Goal: Task Accomplishment & Management: Complete application form

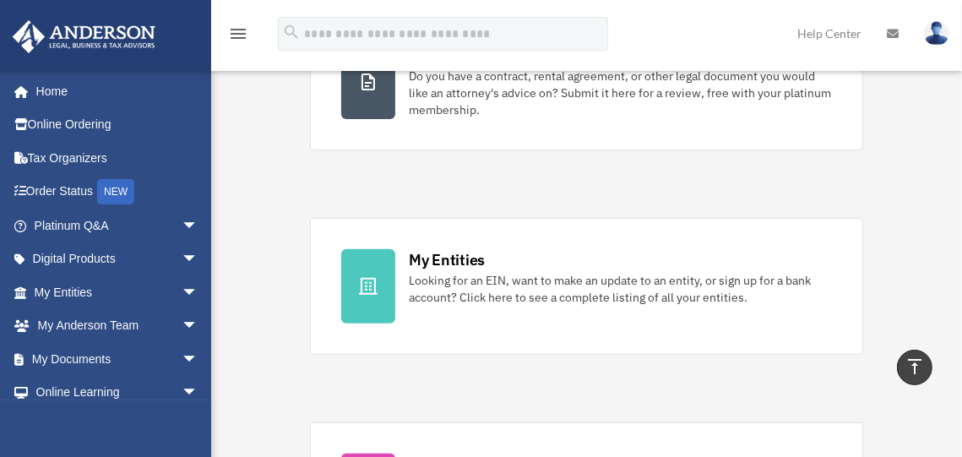
scroll to position [79, 0]
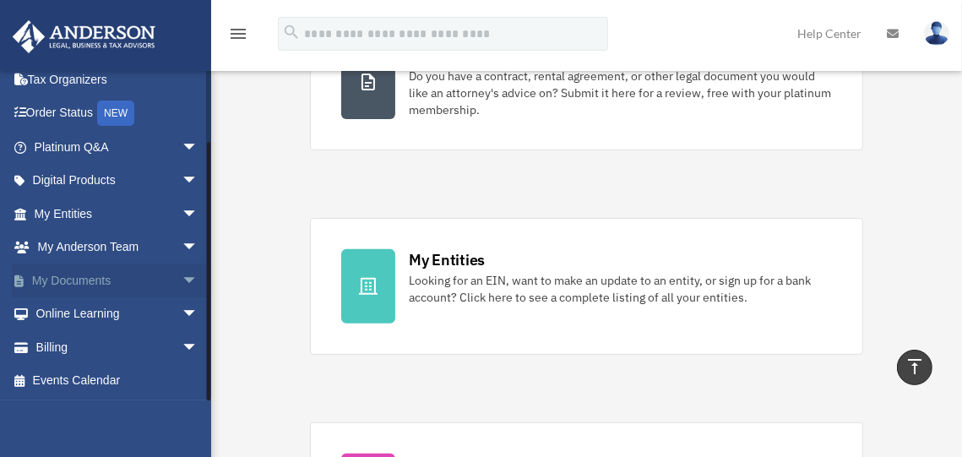
click at [85, 278] on link "My Documents arrow_drop_down" at bounding box center [118, 281] width 212 height 34
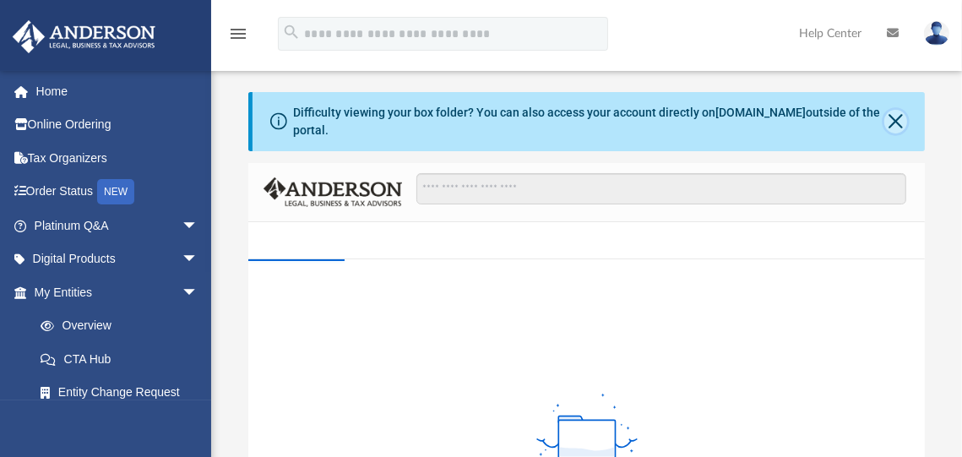
click at [889, 117] on button "Close" at bounding box center [895, 122] width 22 height 24
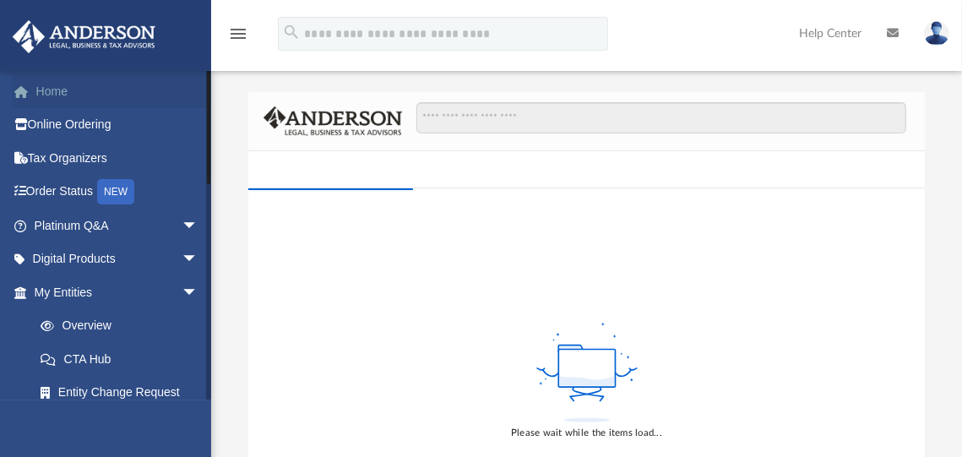
click at [63, 94] on link "Home" at bounding box center [118, 91] width 212 height 34
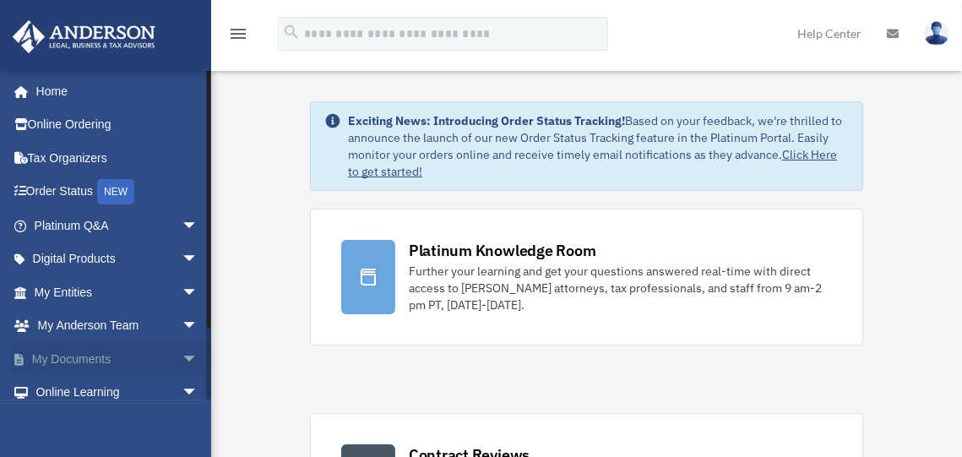
click at [100, 353] on link "My Documents arrow_drop_down" at bounding box center [118, 359] width 212 height 34
click at [182, 356] on span "arrow_drop_down" at bounding box center [199, 359] width 34 height 35
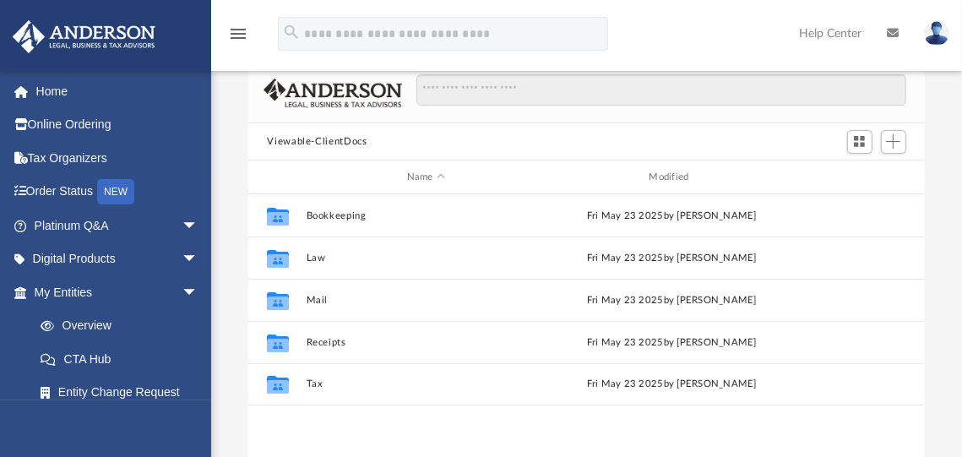
scroll to position [119, 0]
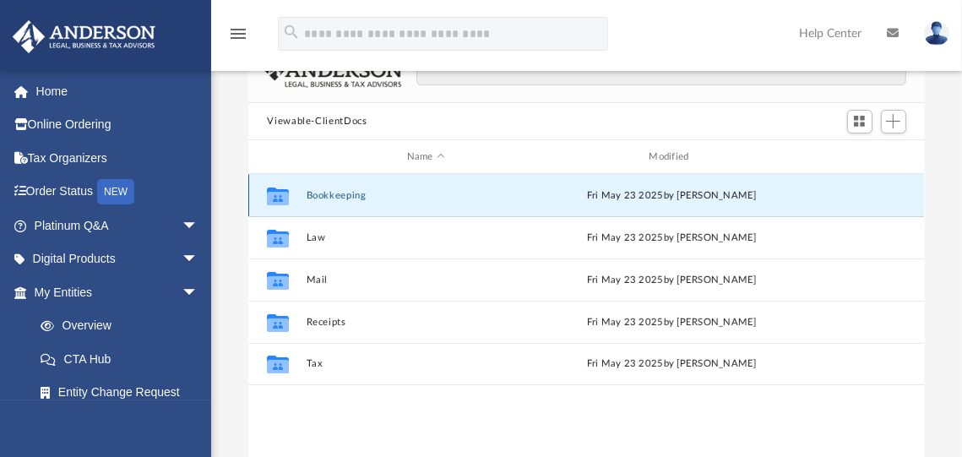
click at [347, 193] on button "Bookkeeping" at bounding box center [426, 195] width 239 height 11
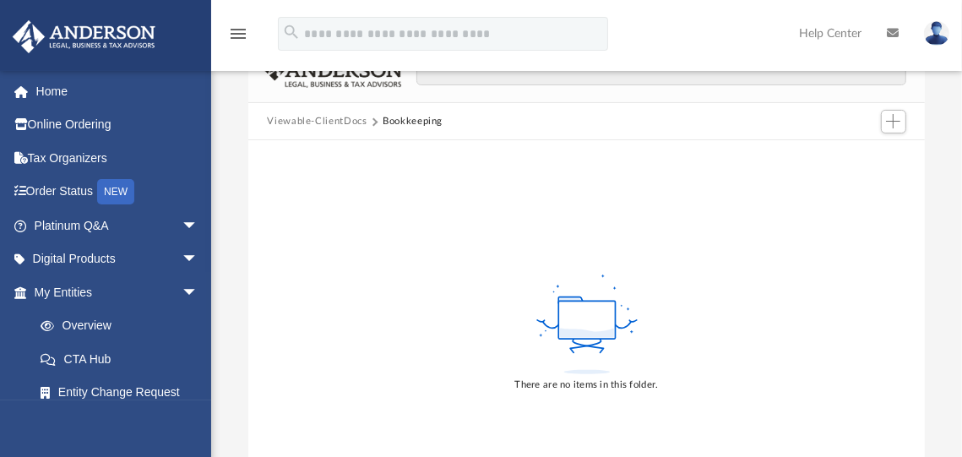
click at [322, 119] on button "Viewable-ClientDocs" at bounding box center [317, 121] width 100 height 15
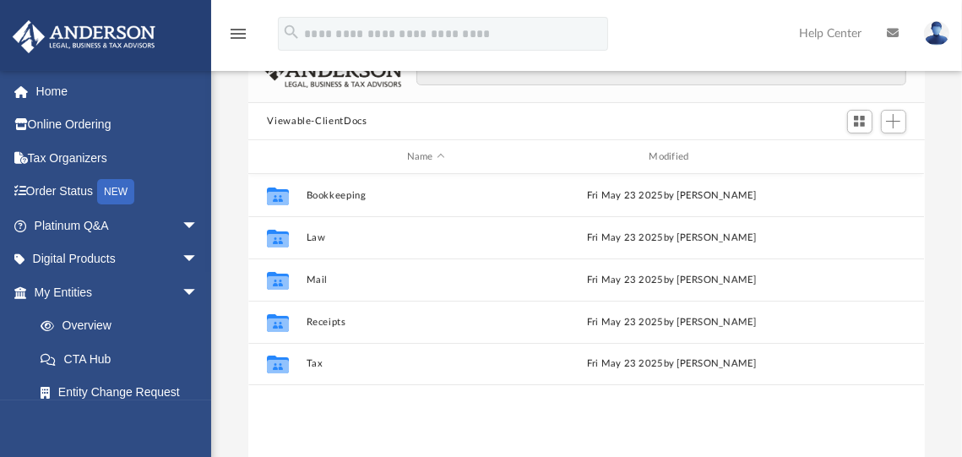
scroll to position [371, 663]
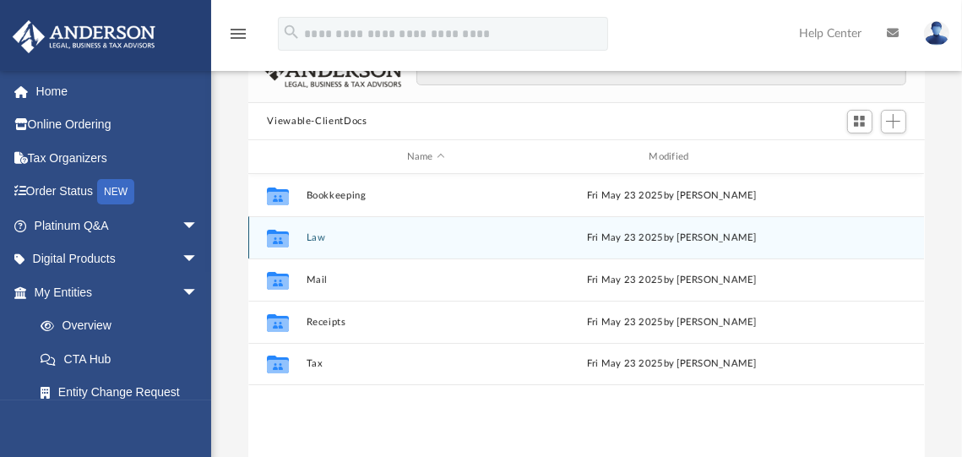
click at [323, 236] on button "Law" at bounding box center [426, 237] width 239 height 11
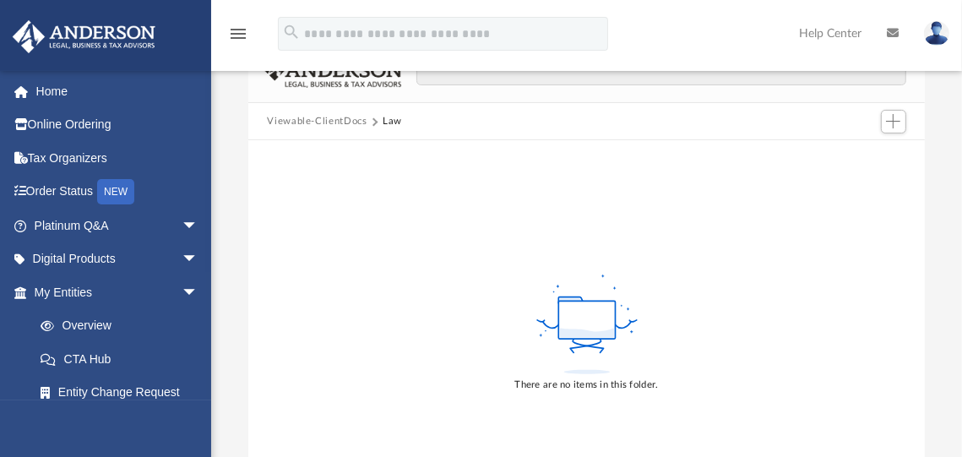
click at [314, 123] on button "Viewable-ClientDocs" at bounding box center [317, 121] width 100 height 15
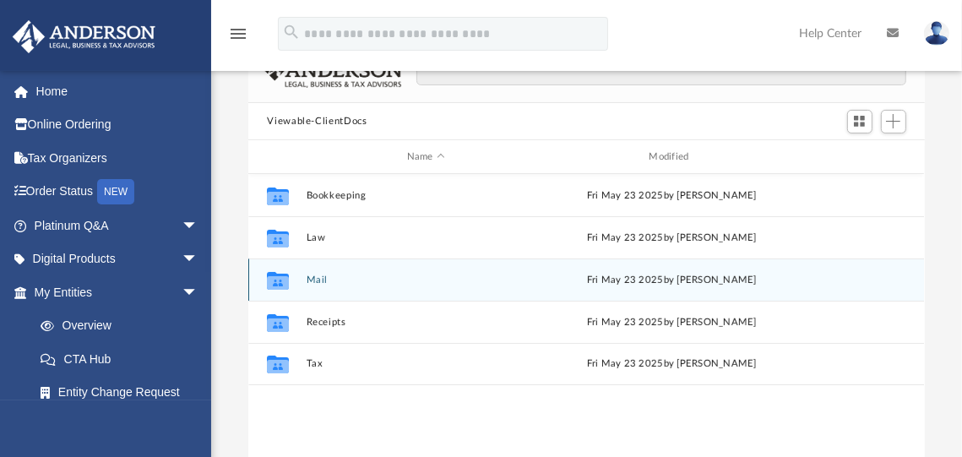
click at [318, 281] on button "Mail" at bounding box center [426, 280] width 239 height 11
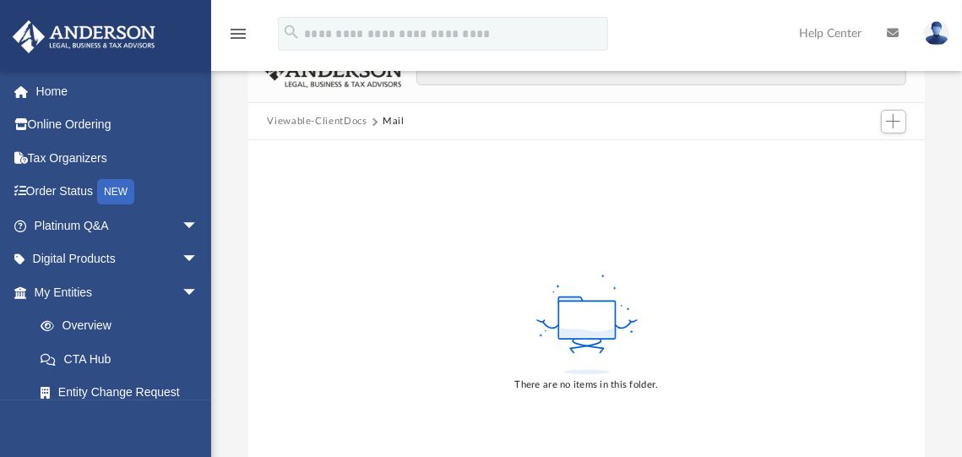
click at [309, 117] on button "Viewable-ClientDocs" at bounding box center [317, 121] width 100 height 15
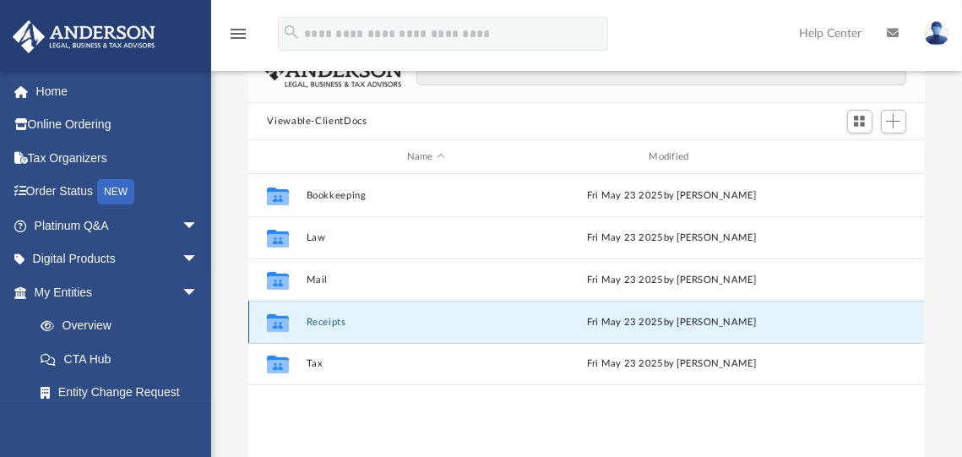
click at [307, 321] on button "Receipts" at bounding box center [426, 322] width 239 height 11
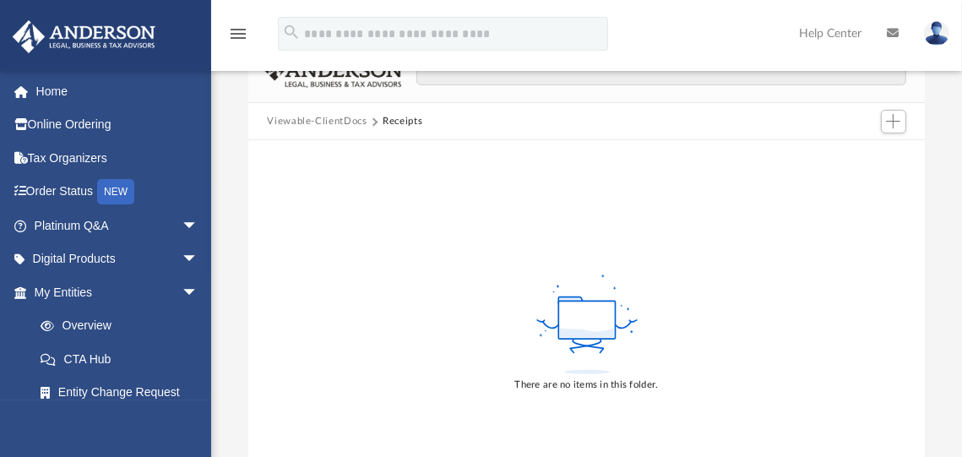
click at [329, 118] on button "Viewable-ClientDocs" at bounding box center [317, 121] width 100 height 15
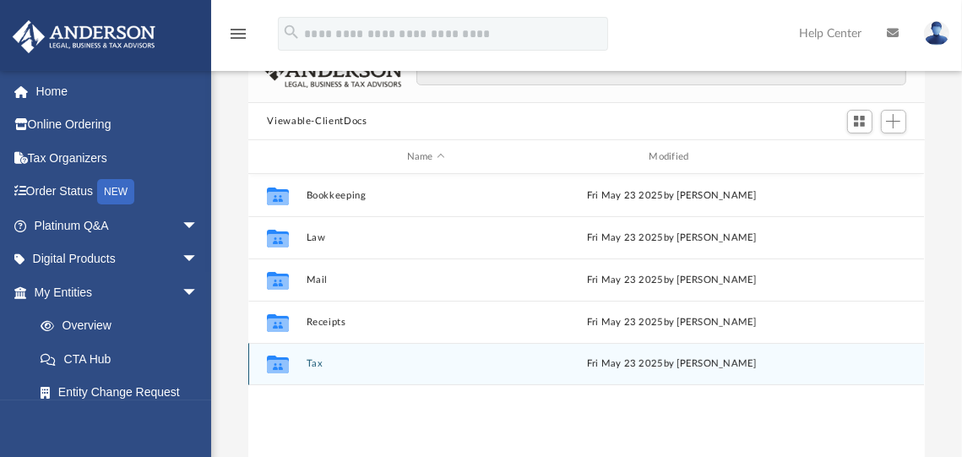
click at [310, 361] on button "Tax" at bounding box center [426, 363] width 239 height 11
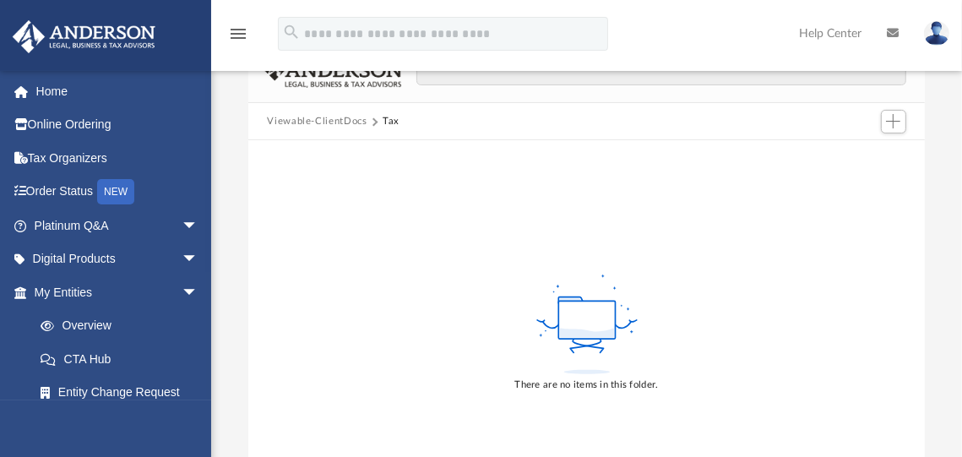
click at [338, 120] on button "Viewable-ClientDocs" at bounding box center [317, 121] width 100 height 15
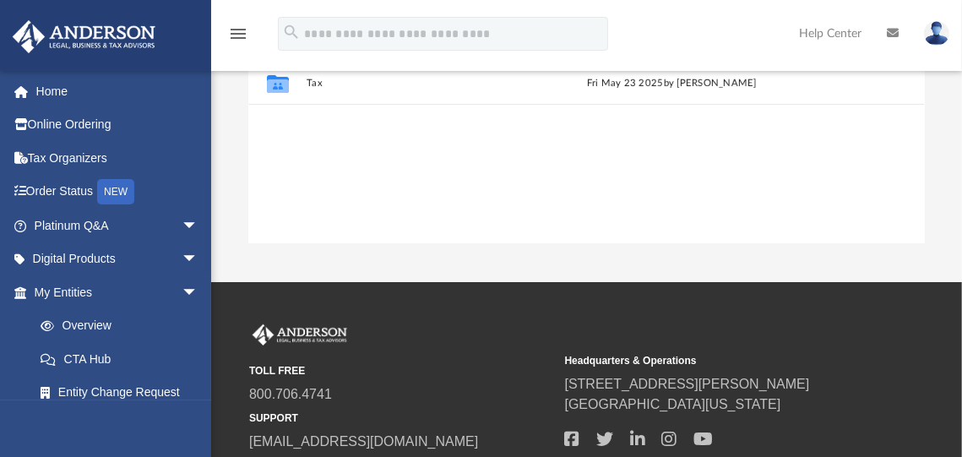
scroll to position [0, 0]
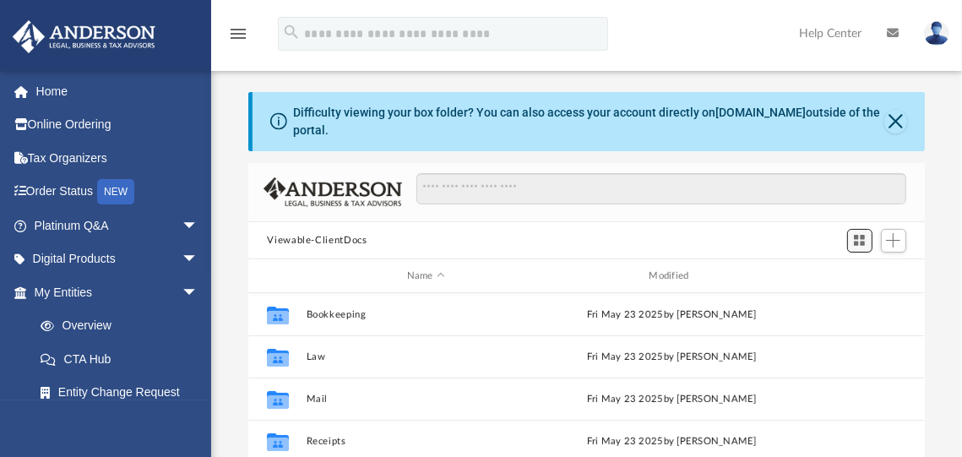
click at [869, 241] on button "Switch to Grid View" at bounding box center [859, 241] width 25 height 24
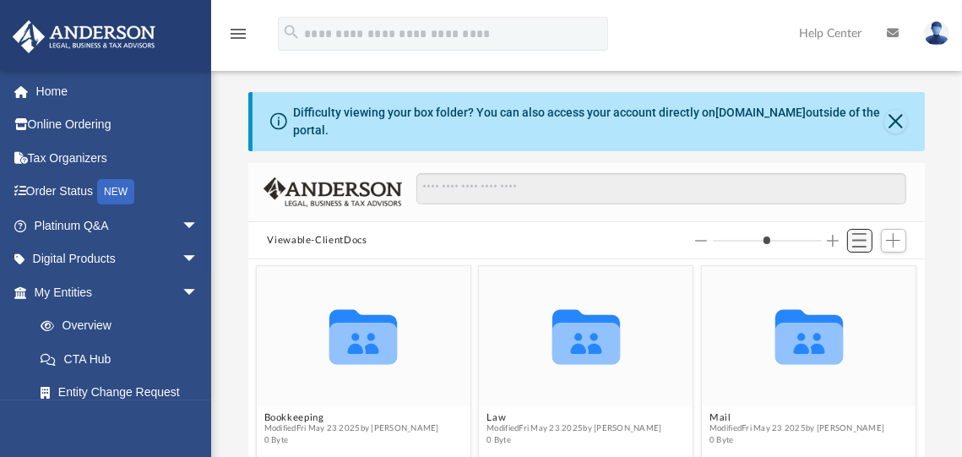
scroll to position [371, 663]
click at [869, 241] on button "Switch to List View" at bounding box center [859, 241] width 25 height 24
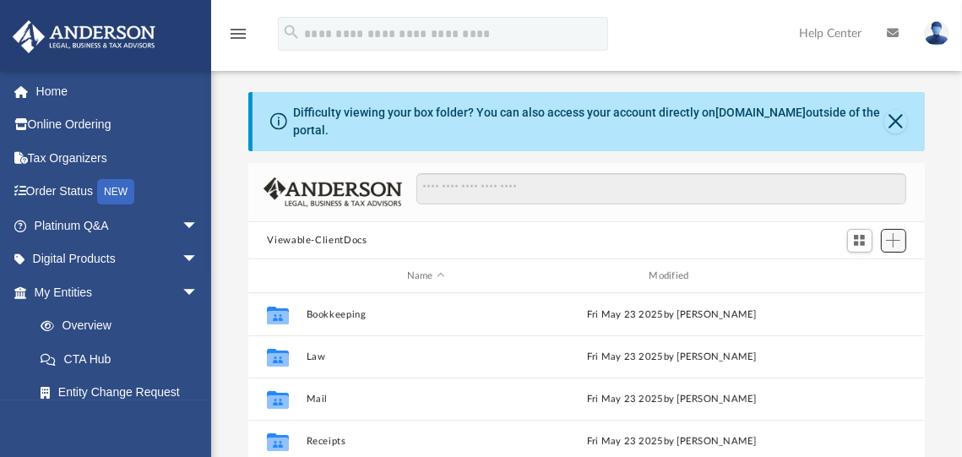
click at [900, 242] on span "Add" at bounding box center [893, 240] width 14 height 14
click at [769, 237] on div "Viewable-ClientDocs" at bounding box center [586, 240] width 676 height 37
click at [889, 117] on button "Close" at bounding box center [895, 122] width 22 height 24
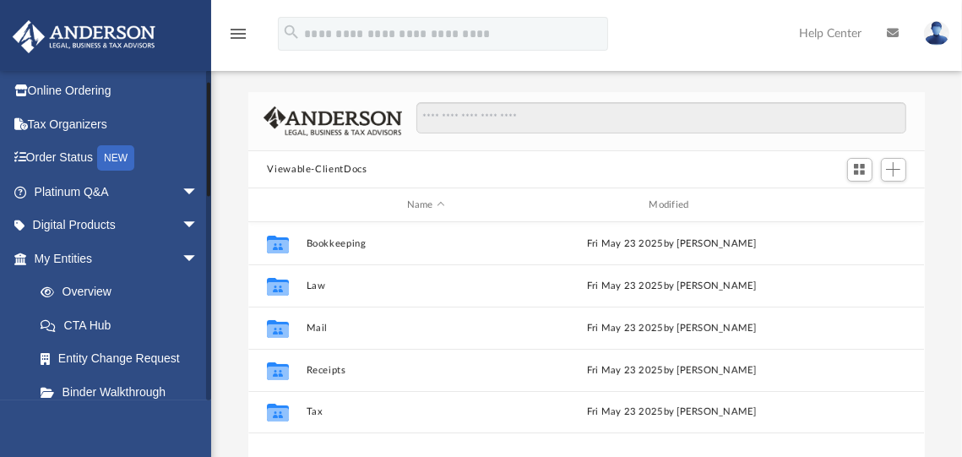
scroll to position [324, 0]
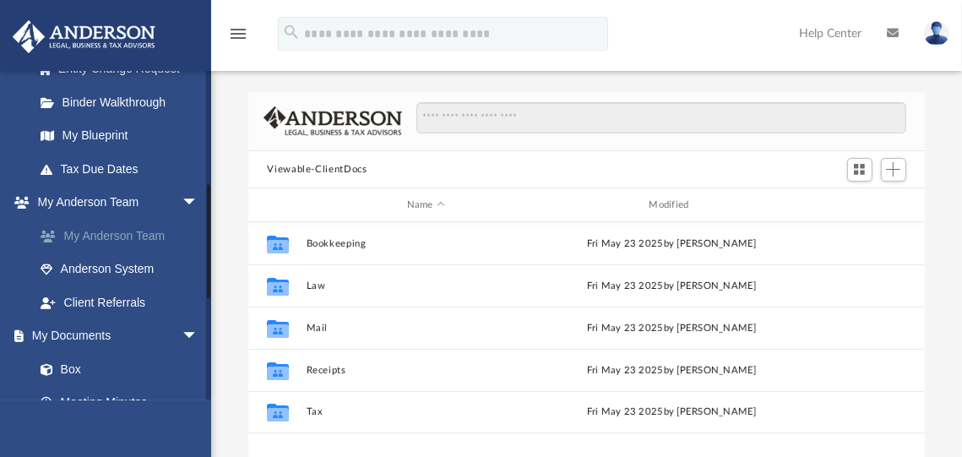
click at [138, 237] on link "My Anderson Team" at bounding box center [124, 236] width 200 height 34
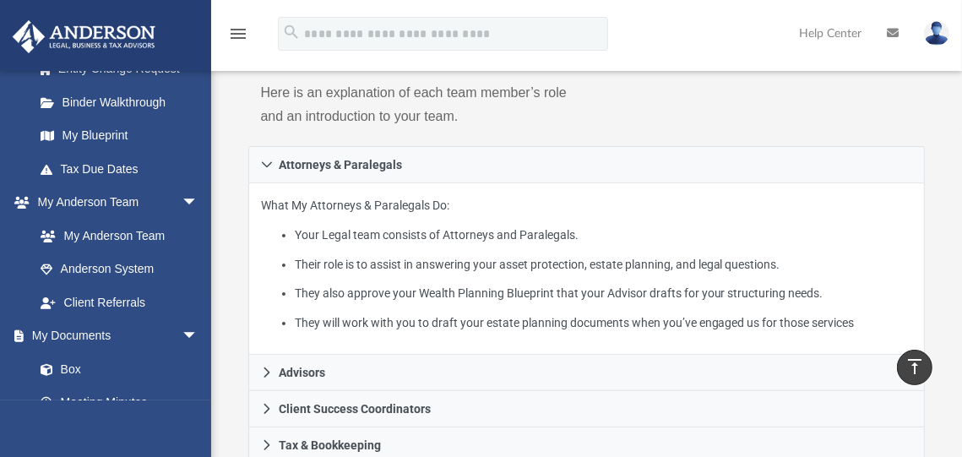
scroll to position [255, 0]
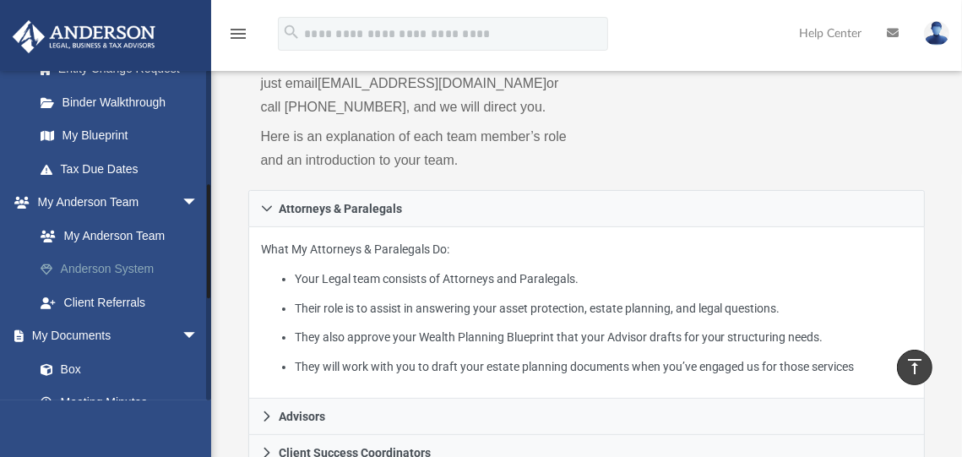
click at [95, 270] on link "Anderson System" at bounding box center [124, 270] width 200 height 34
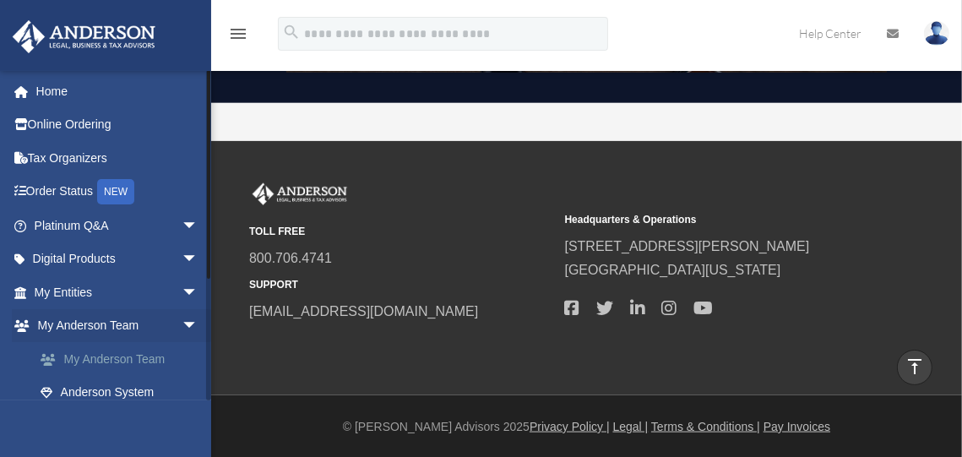
scroll to position [178, 0]
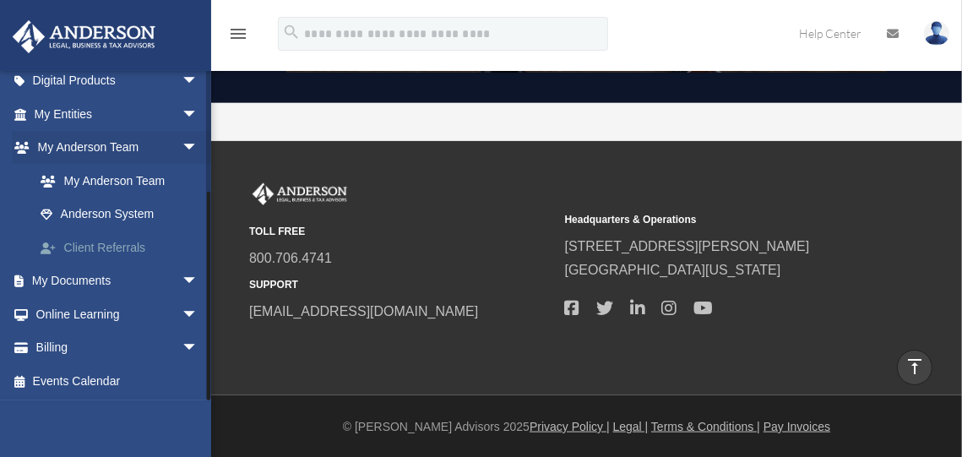
click at [111, 242] on link "Client Referrals" at bounding box center [124, 248] width 200 height 34
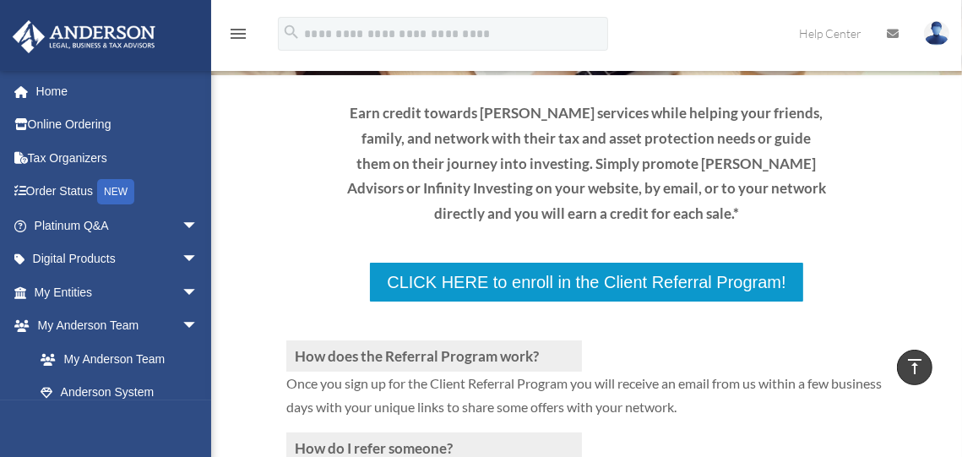
scroll to position [17, 0]
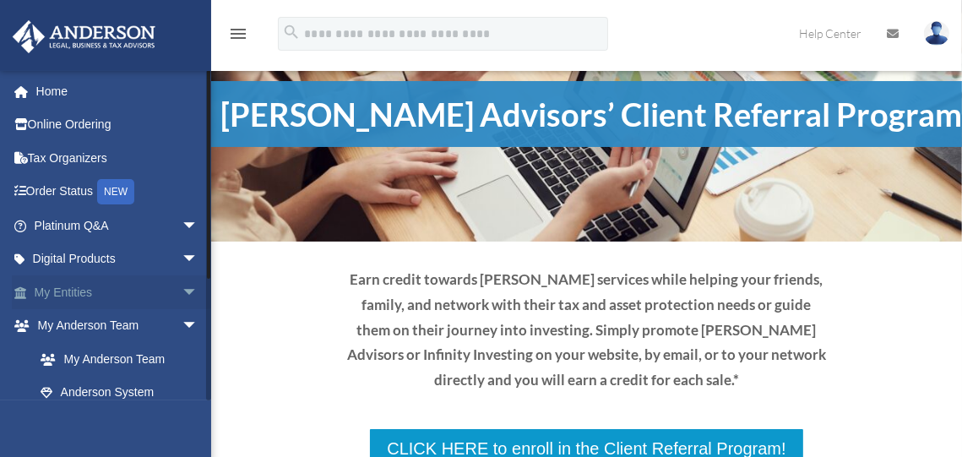
click at [73, 294] on link "My Entities arrow_drop_down" at bounding box center [118, 292] width 212 height 34
click at [182, 293] on span "arrow_drop_down" at bounding box center [199, 292] width 34 height 35
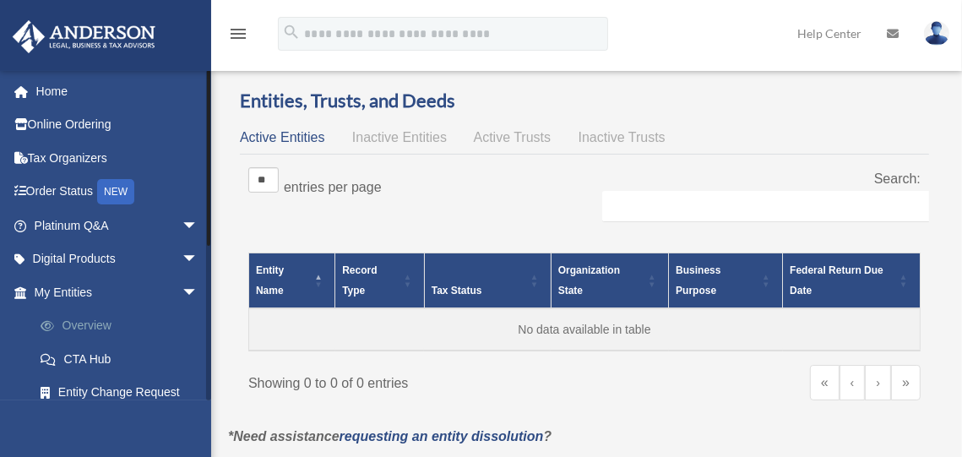
click at [79, 324] on link "Overview" at bounding box center [124, 326] width 200 height 34
click at [102, 360] on link "CTA Hub" at bounding box center [124, 359] width 200 height 34
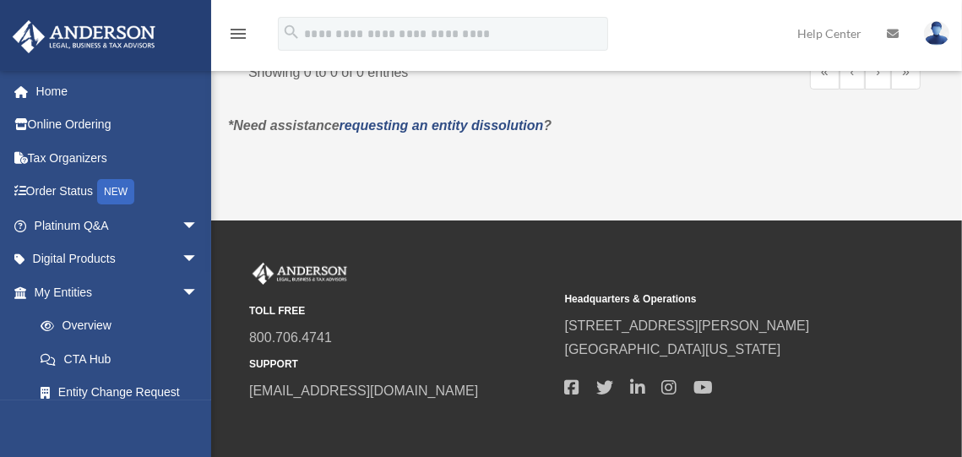
scroll to position [400, 0]
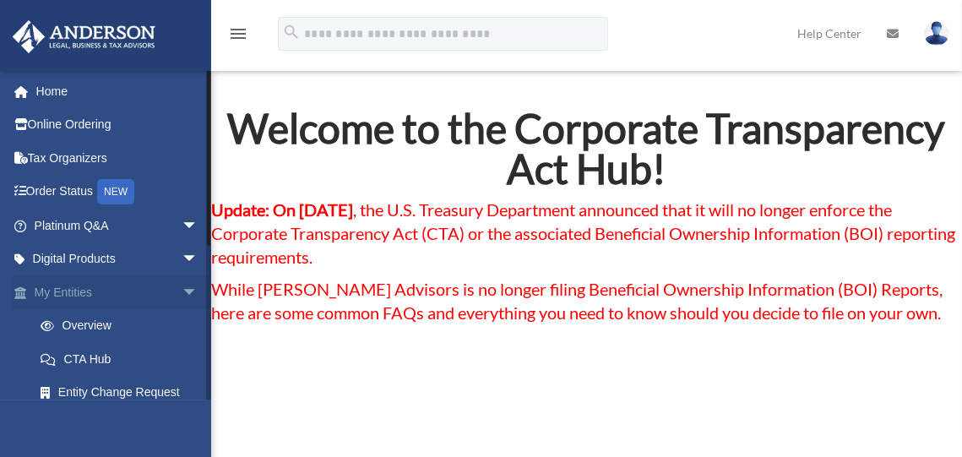
click at [182, 290] on span "arrow_drop_down" at bounding box center [199, 292] width 34 height 35
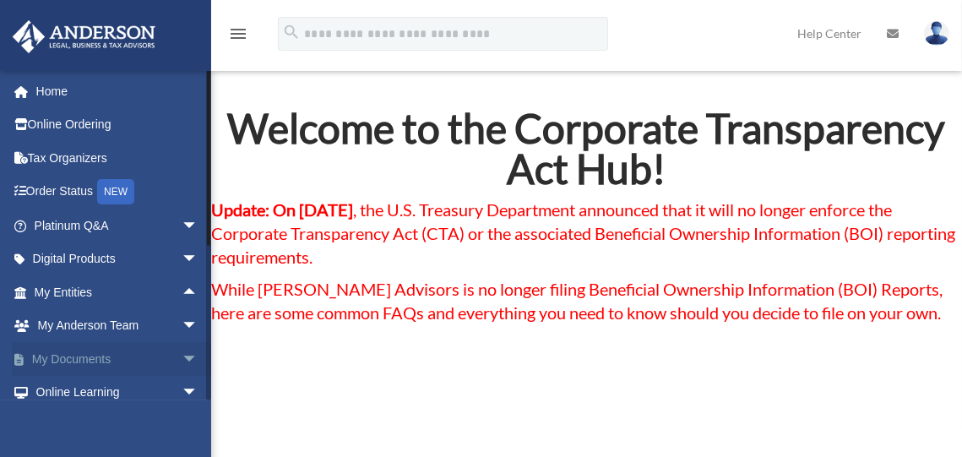
click at [89, 358] on link "My Documents arrow_drop_down" at bounding box center [118, 359] width 212 height 34
click at [182, 359] on span "arrow_drop_down" at bounding box center [199, 359] width 34 height 35
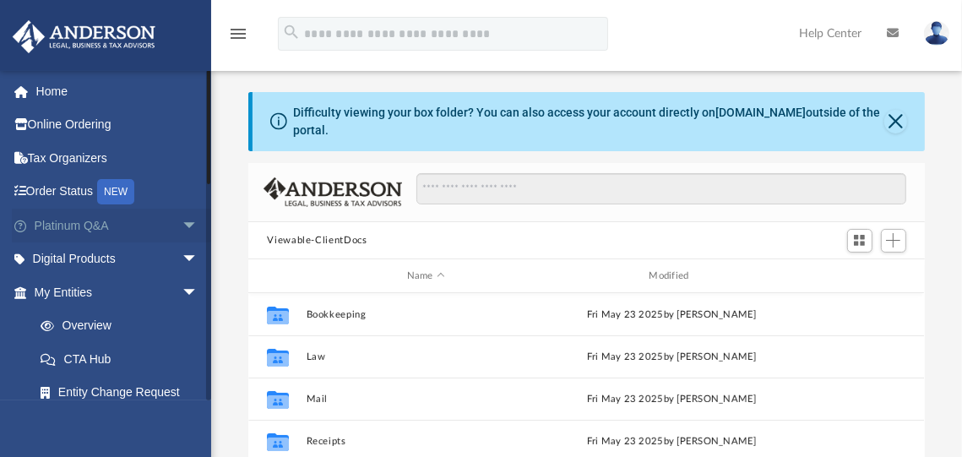
scroll to position [371, 663]
click at [82, 221] on link "Platinum Q&A arrow_drop_down" at bounding box center [118, 226] width 212 height 34
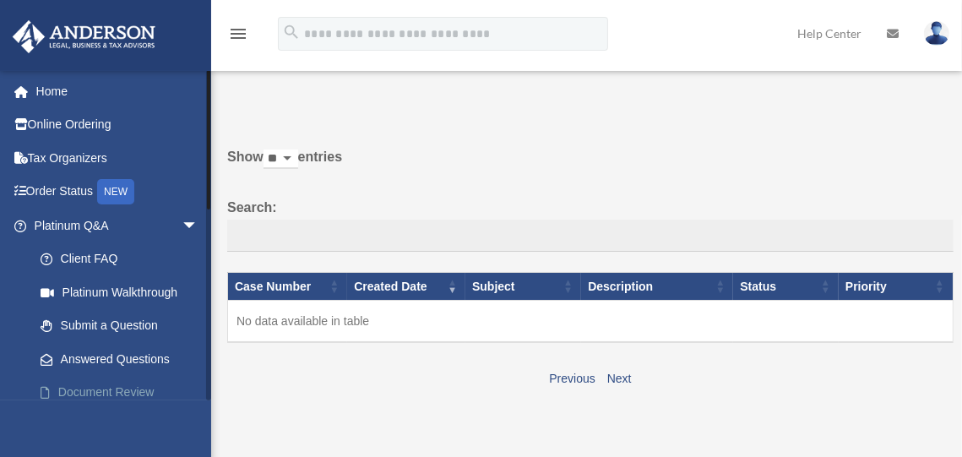
click at [108, 389] on link "Document Review" at bounding box center [124, 393] width 200 height 34
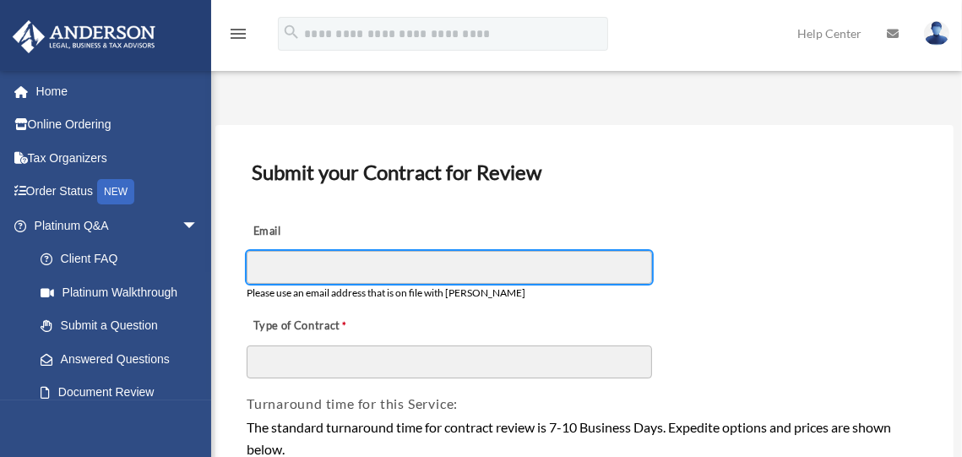
click at [329, 271] on input "Email" at bounding box center [449, 267] width 405 height 32
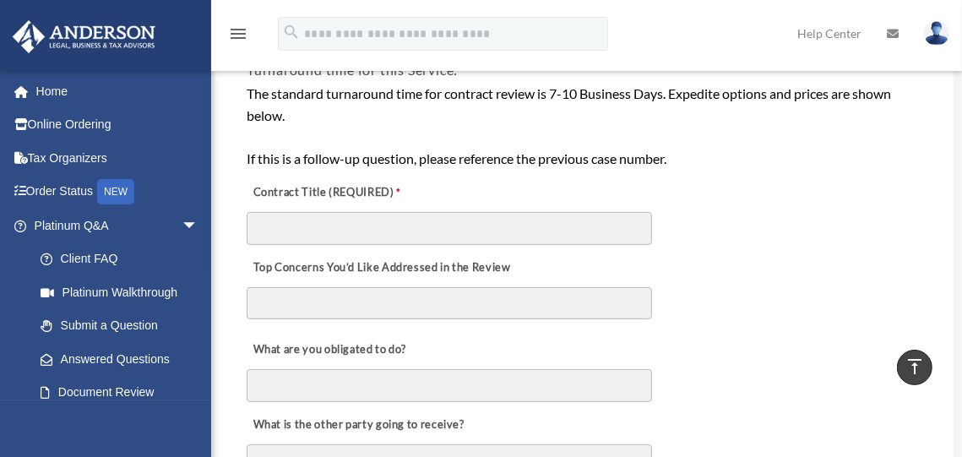
scroll to position [356, 0]
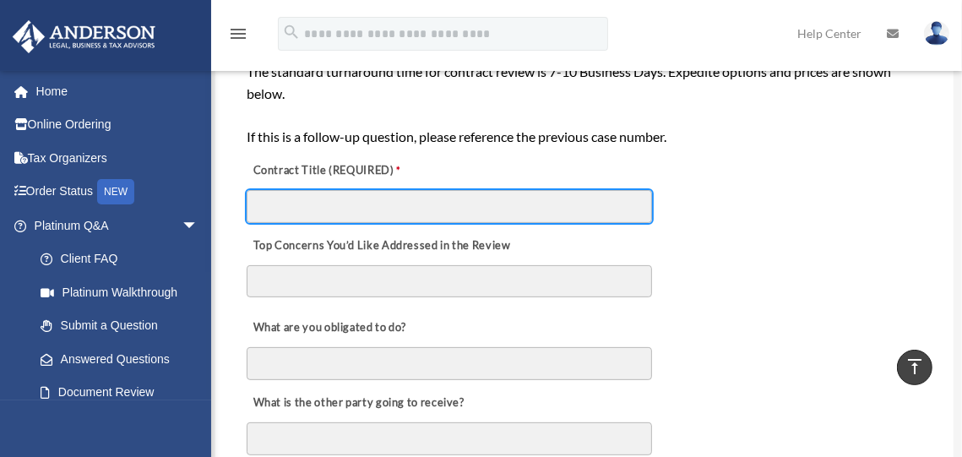
click at [303, 207] on input "Contract Title (REQUIRED)" at bounding box center [449, 206] width 405 height 32
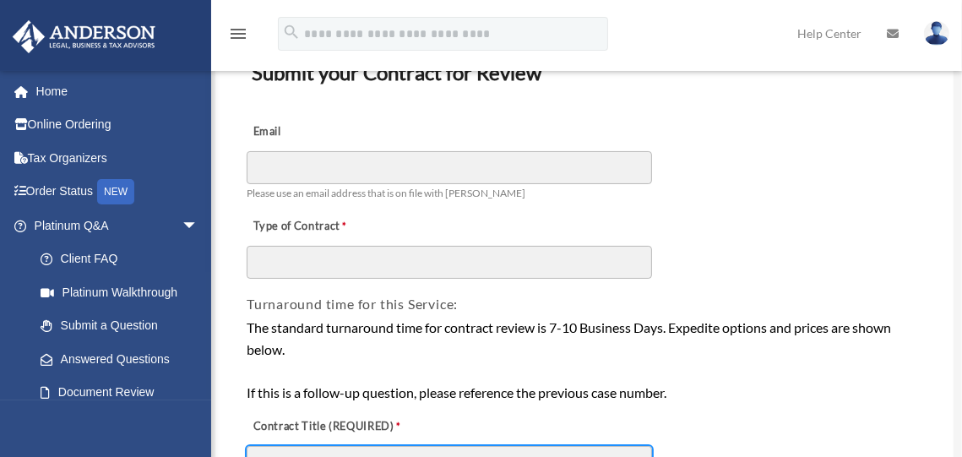
scroll to position [115, 0]
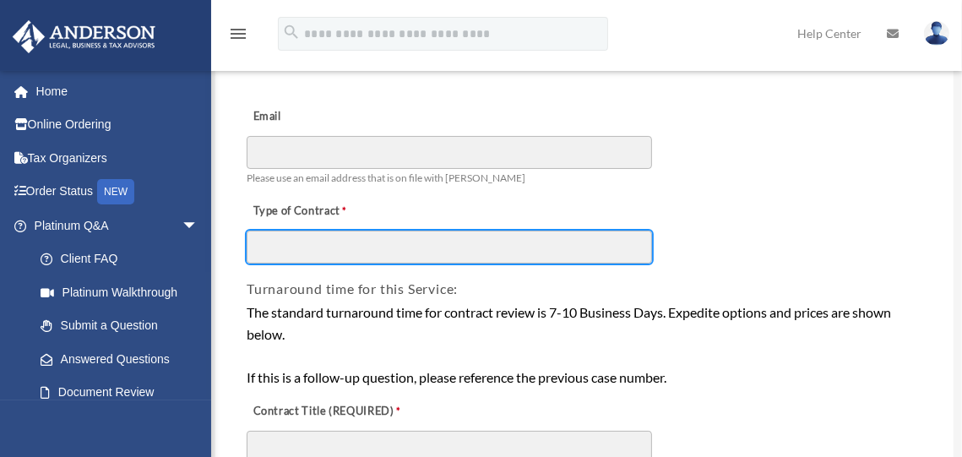
click at [343, 254] on input "Type of Contract" at bounding box center [449, 247] width 405 height 32
type input "******"
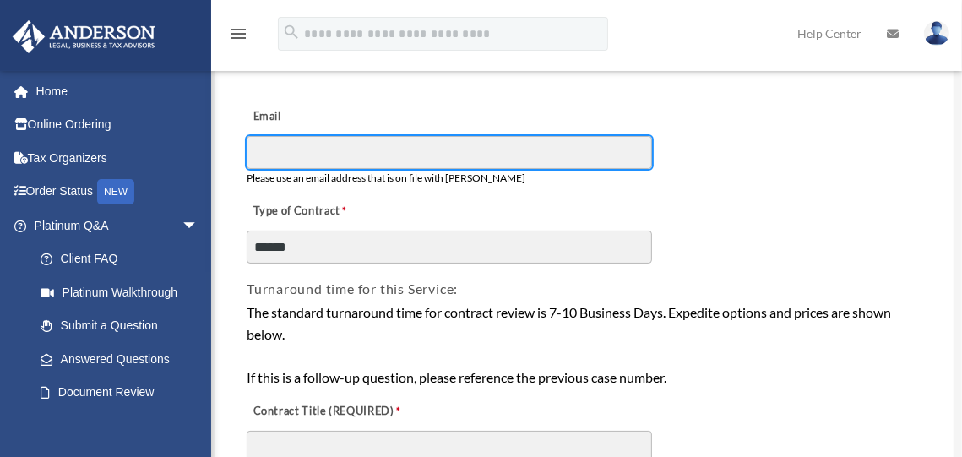
click at [337, 149] on input "Email" at bounding box center [449, 152] width 405 height 32
type input "**********"
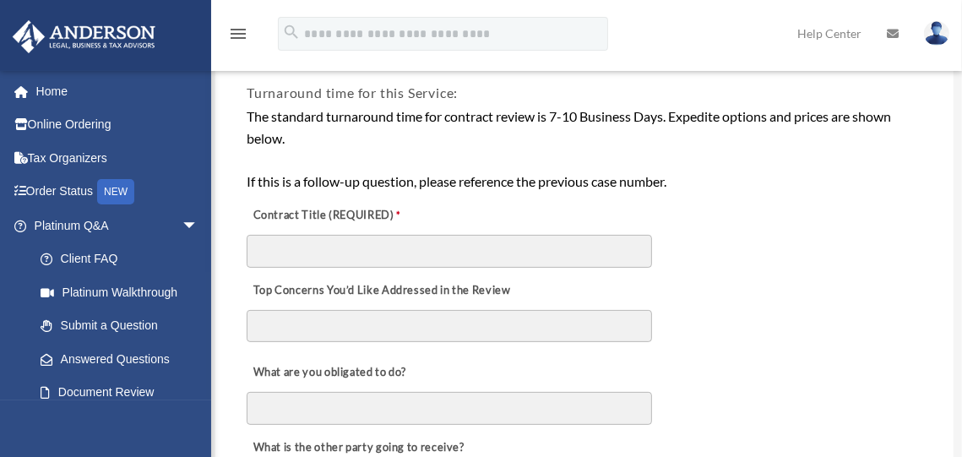
scroll to position [378, 0]
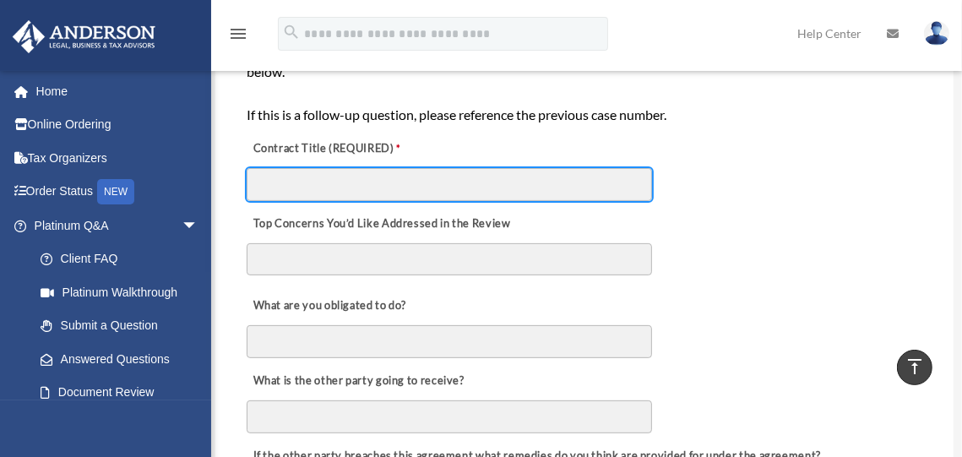
click at [331, 178] on input "Contract Title (REQUIRED)" at bounding box center [449, 184] width 405 height 32
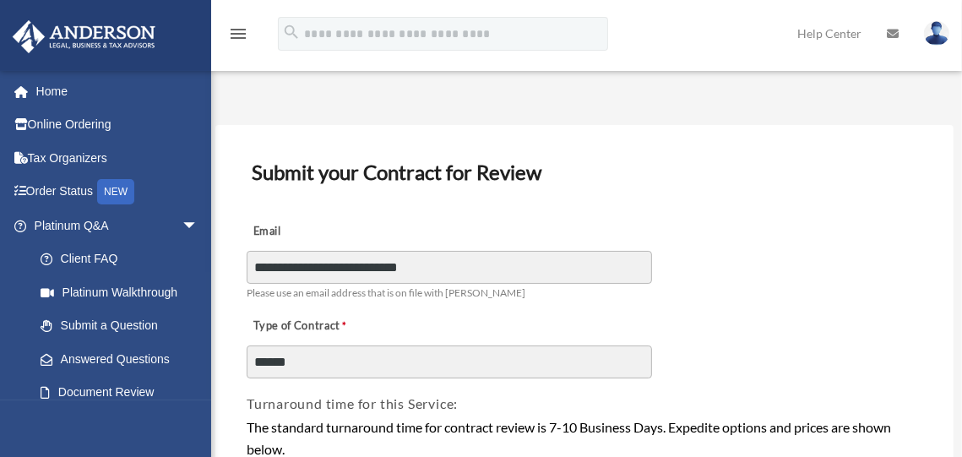
scroll to position [1587, 0]
